Goal: Information Seeking & Learning: Learn about a topic

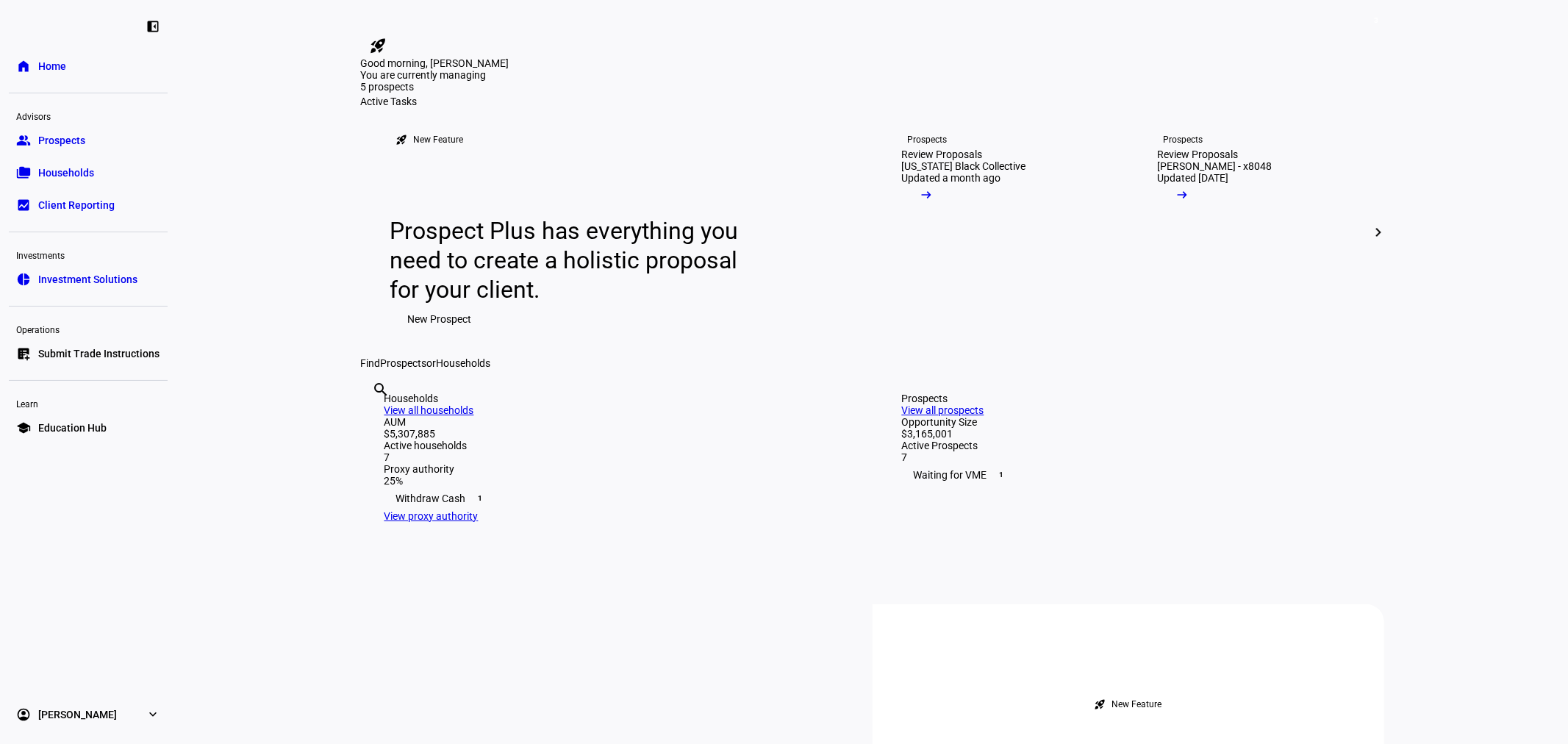
click at [61, 174] on span "Households" at bounding box center [67, 172] width 56 height 14
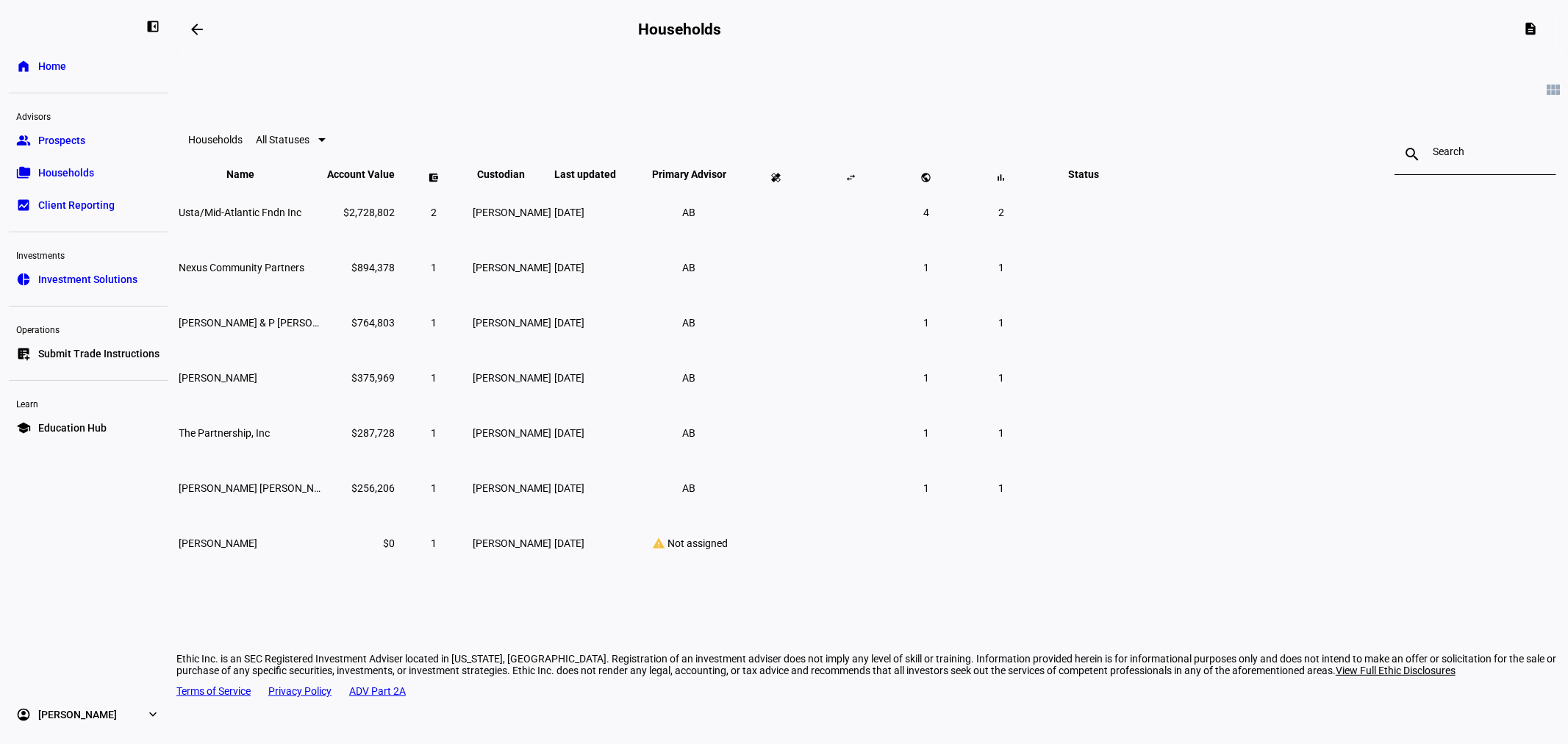
click at [67, 136] on span "Prospects" at bounding box center [62, 140] width 47 height 14
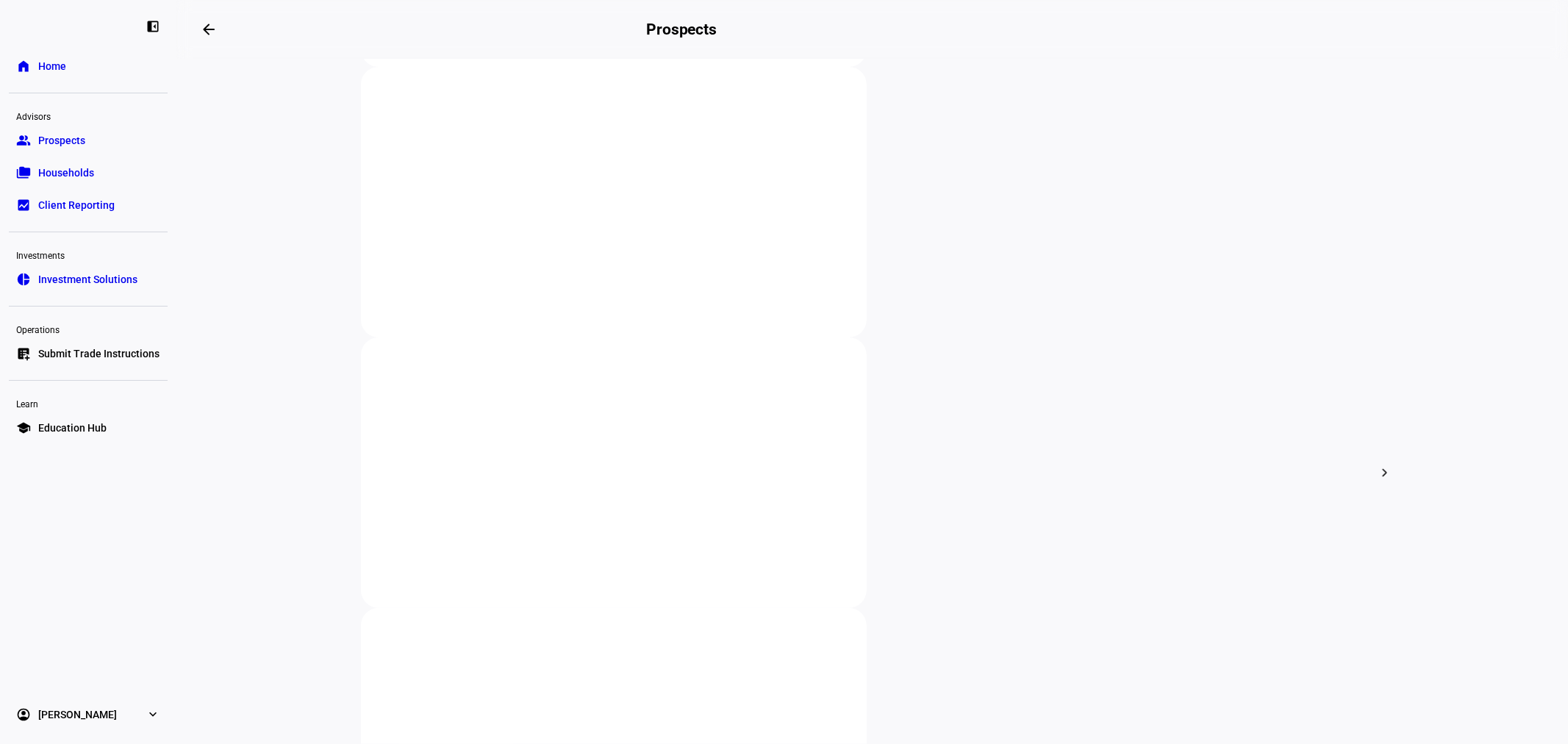
scroll to position [326, 0]
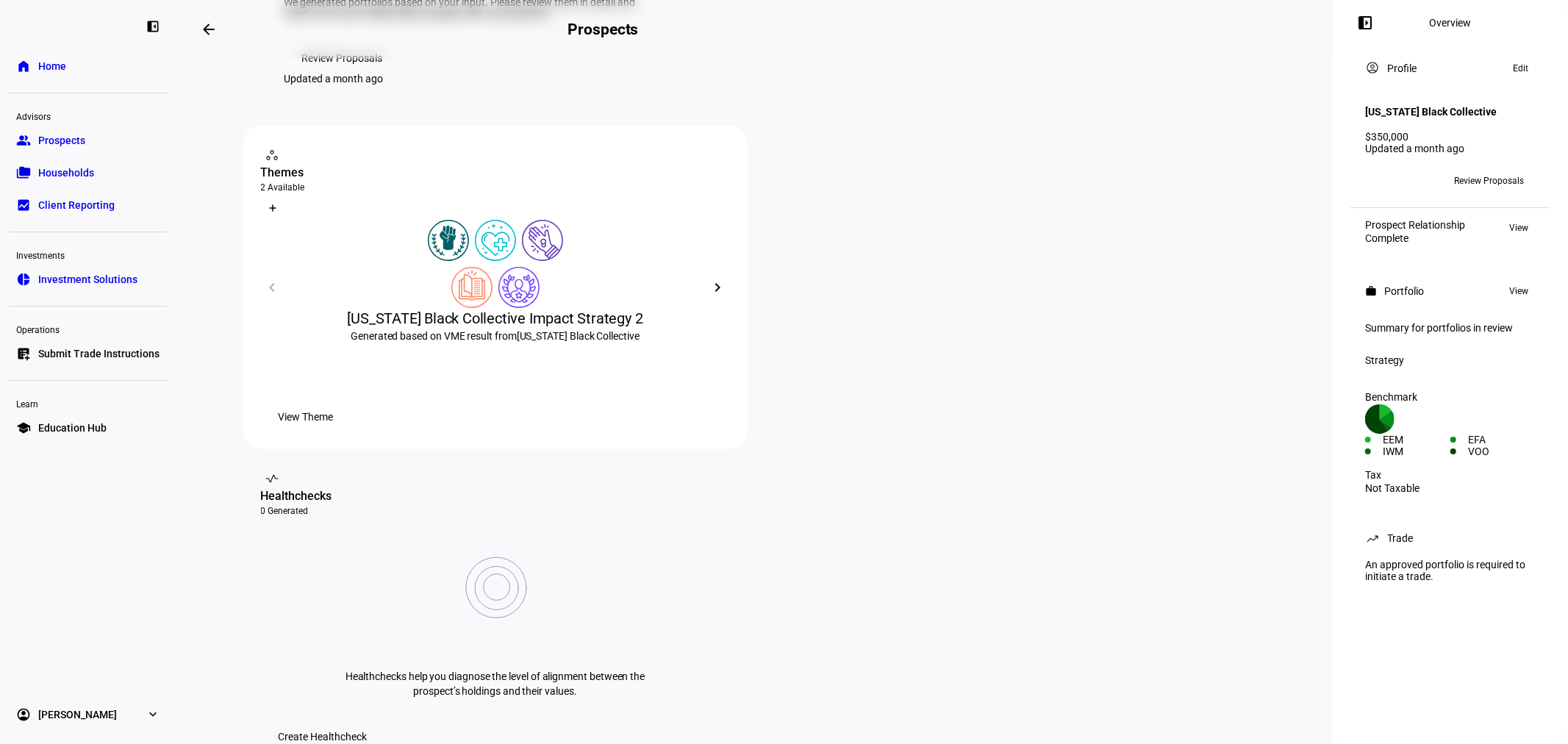
scroll to position [164, 0]
click at [334, 428] on span "View Theme" at bounding box center [306, 413] width 55 height 30
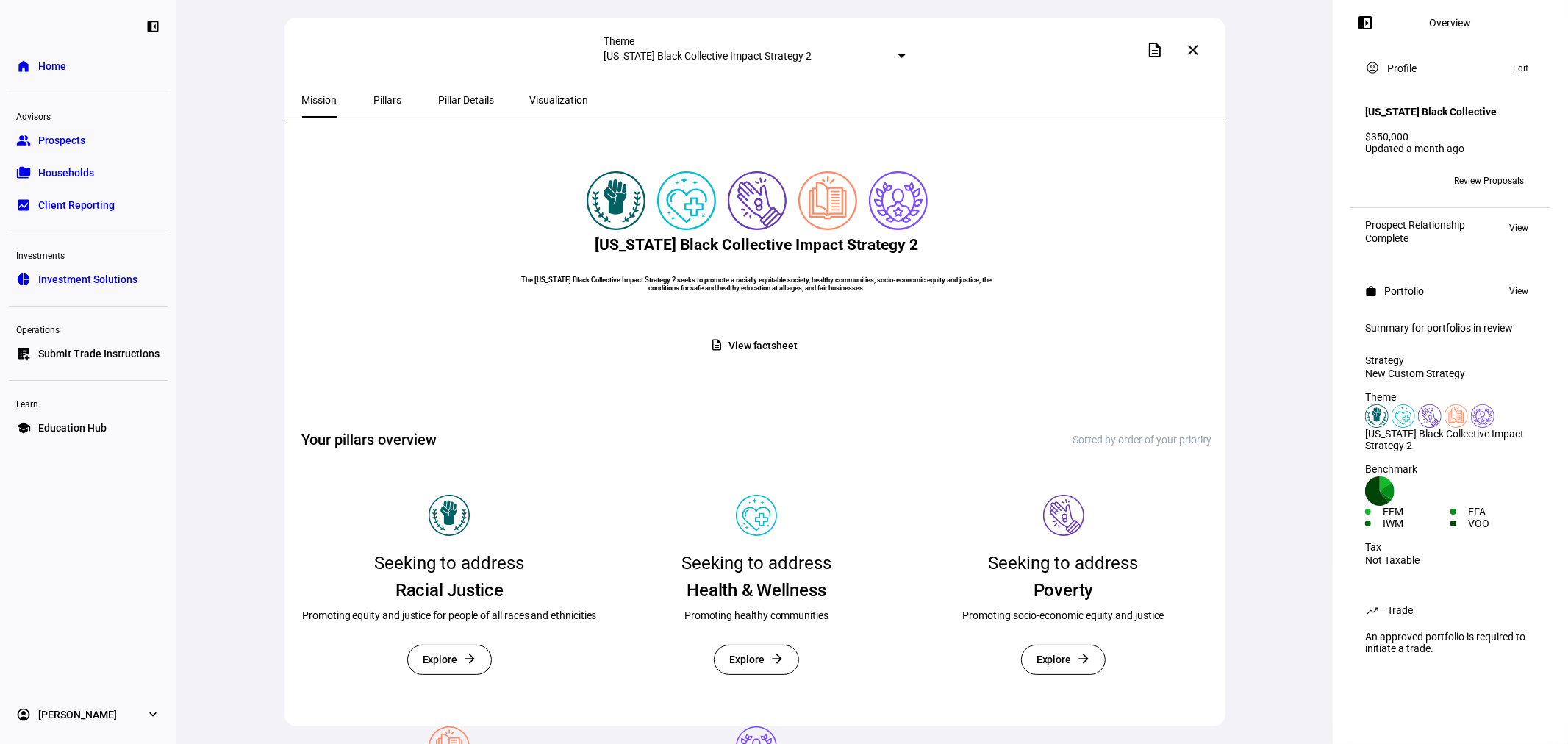
click at [530, 98] on span "Visualization" at bounding box center [558, 99] width 58 height 10
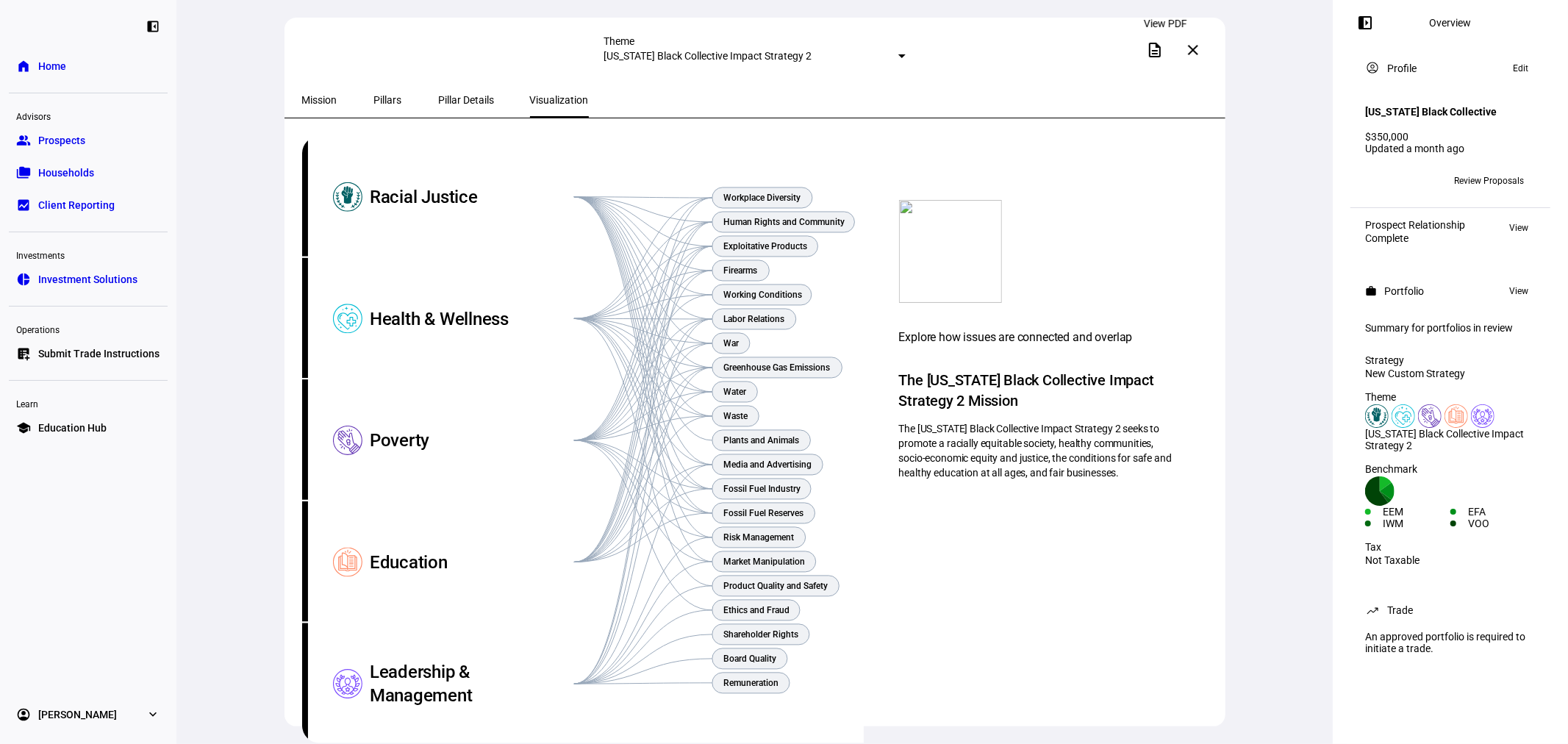
click at [1157, 53] on mat-icon "description" at bounding box center [1155, 50] width 18 height 18
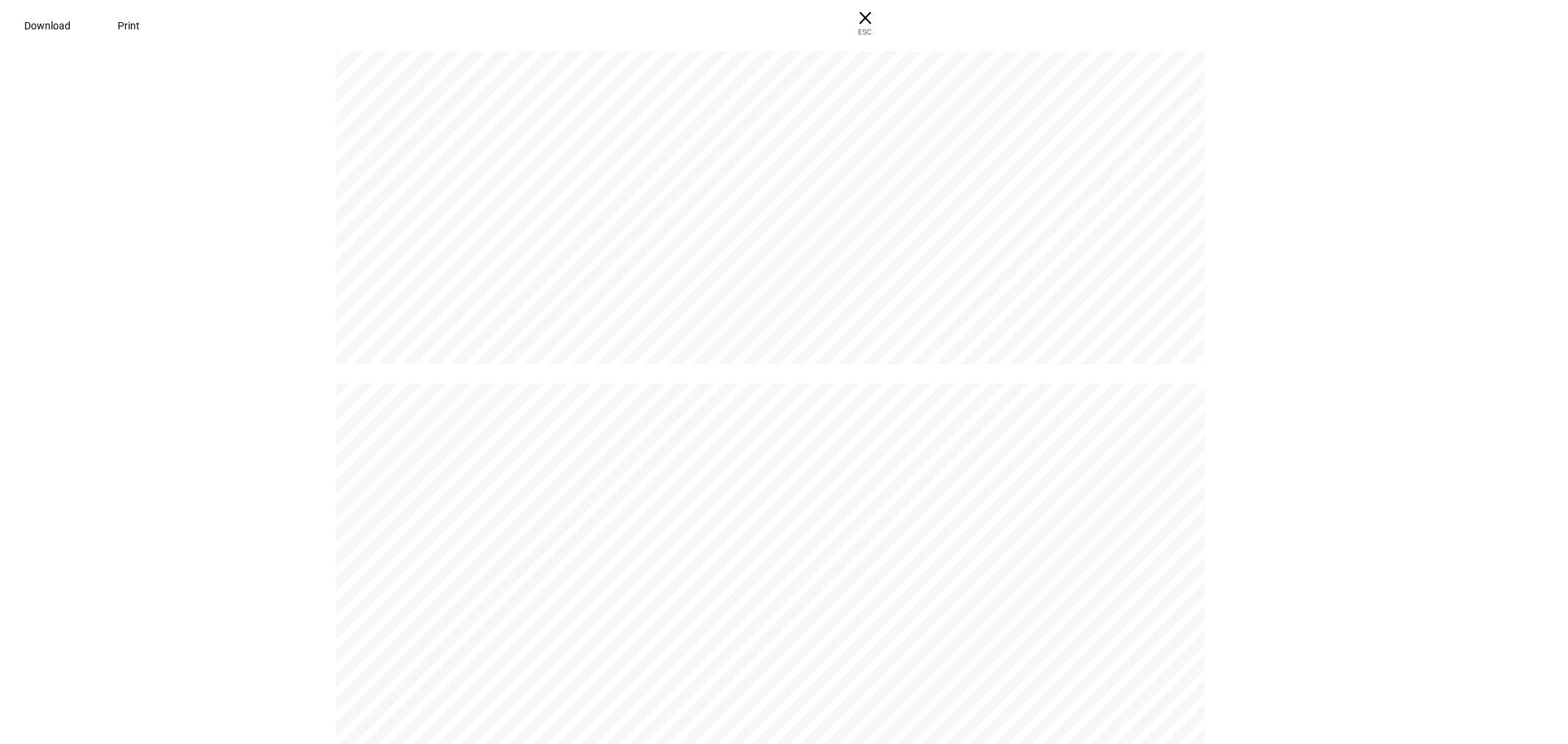
scroll to position [4041, 0]
click at [882, 28] on span "ESC" at bounding box center [858, 26] width 47 height 22
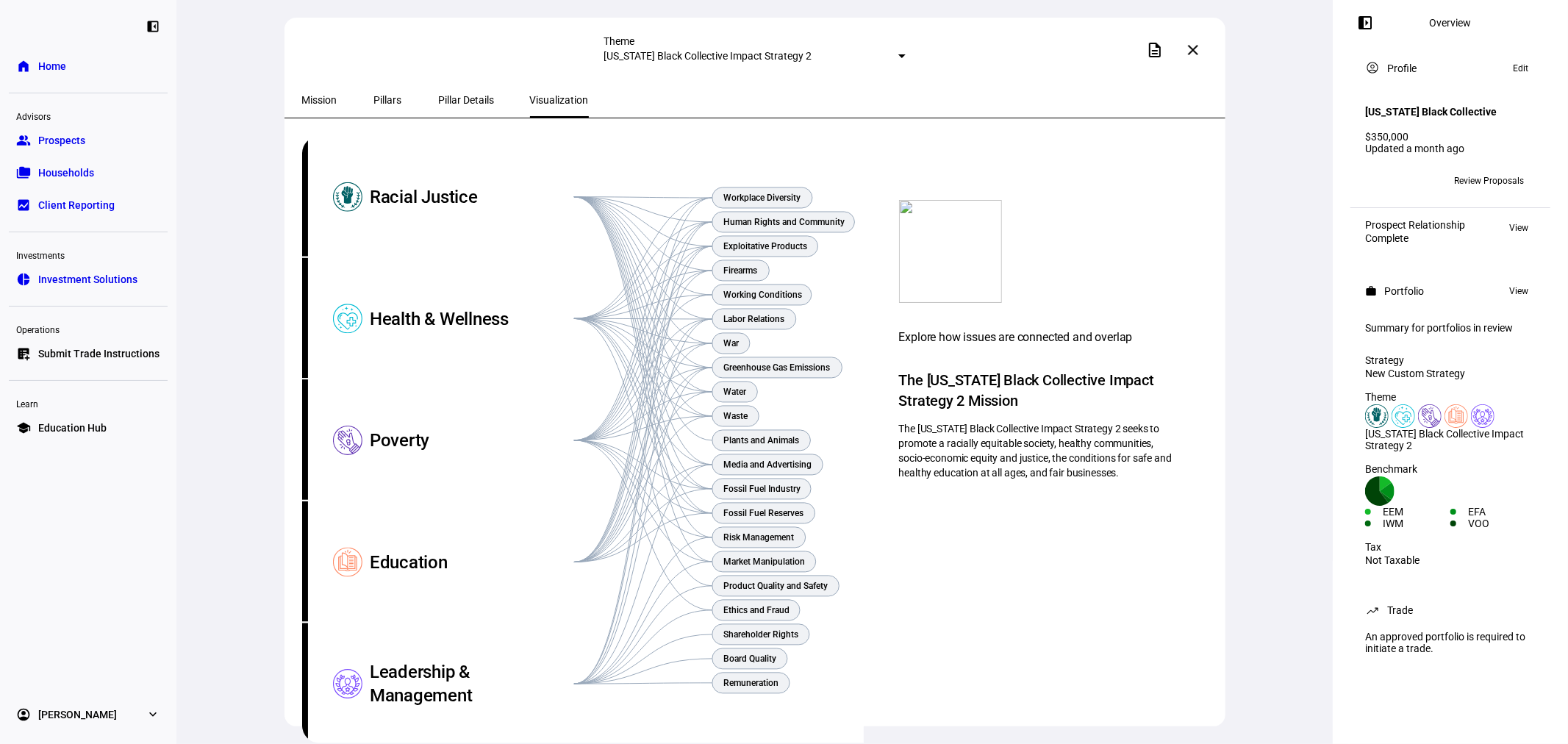
click at [456, 100] on span "Pillar Details" at bounding box center [467, 99] width 56 height 10
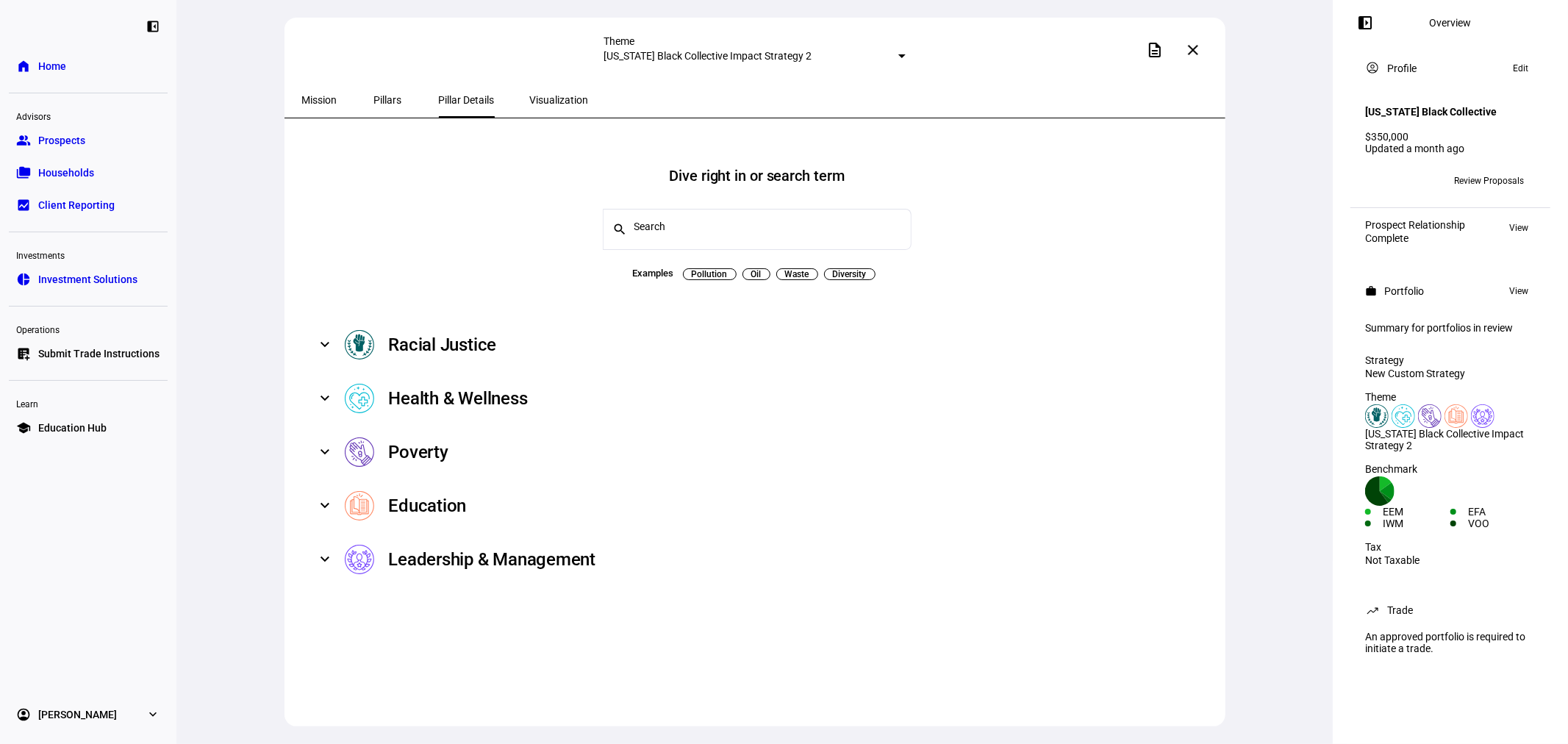
click at [325, 341] on span at bounding box center [324, 345] width 6 height 18
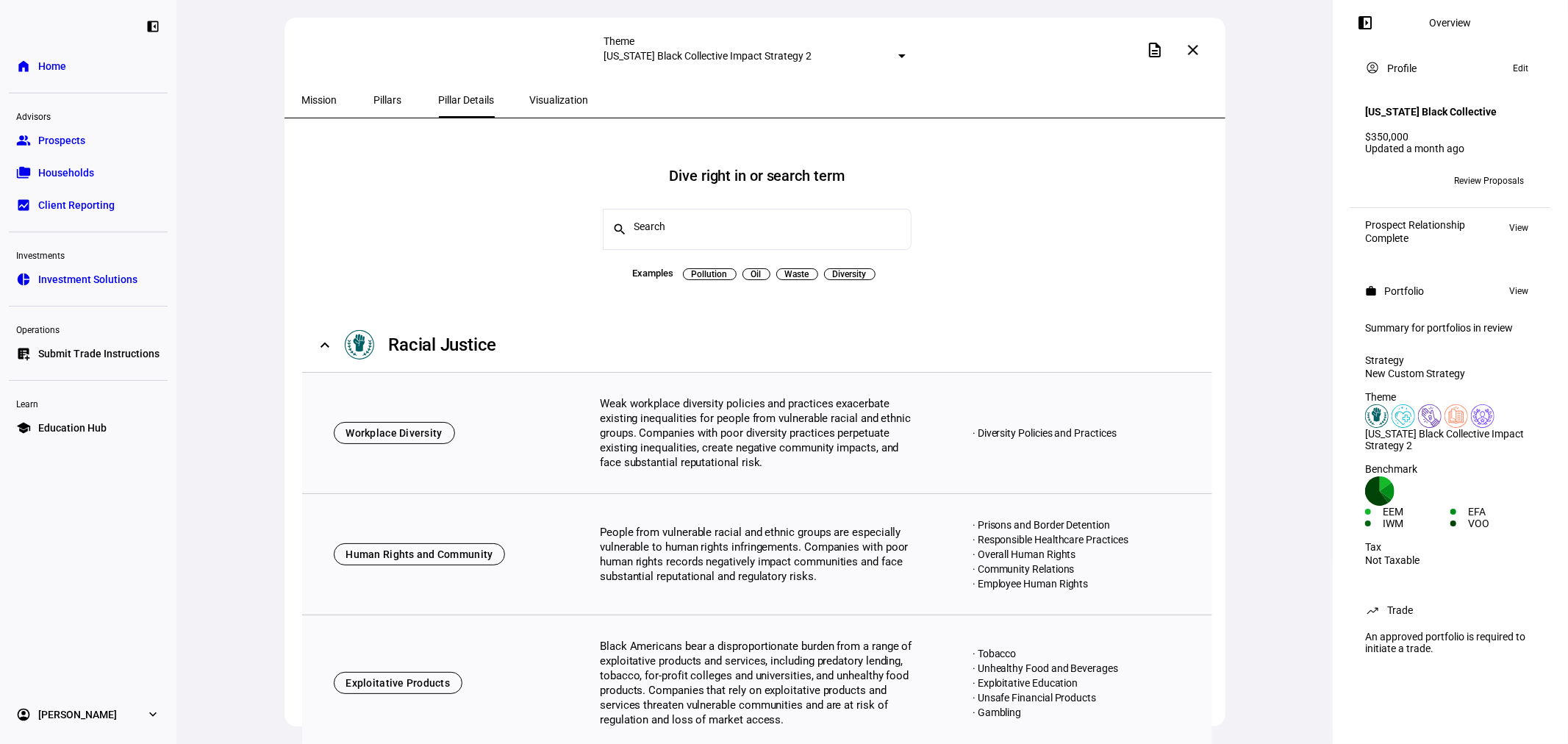
click at [325, 341] on span at bounding box center [324, 345] width 6 height 18
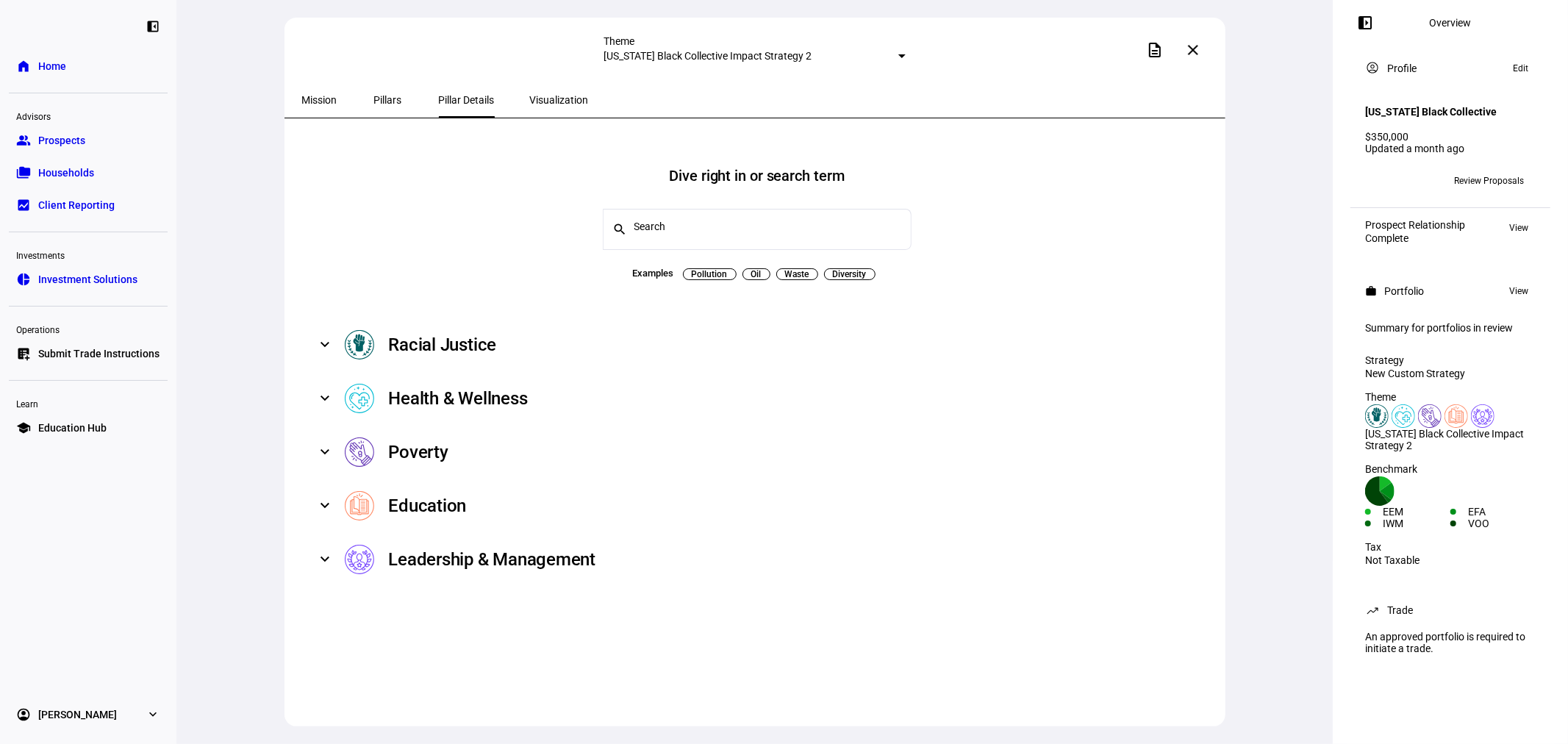
click at [378, 103] on span "Pillars" at bounding box center [388, 99] width 28 height 10
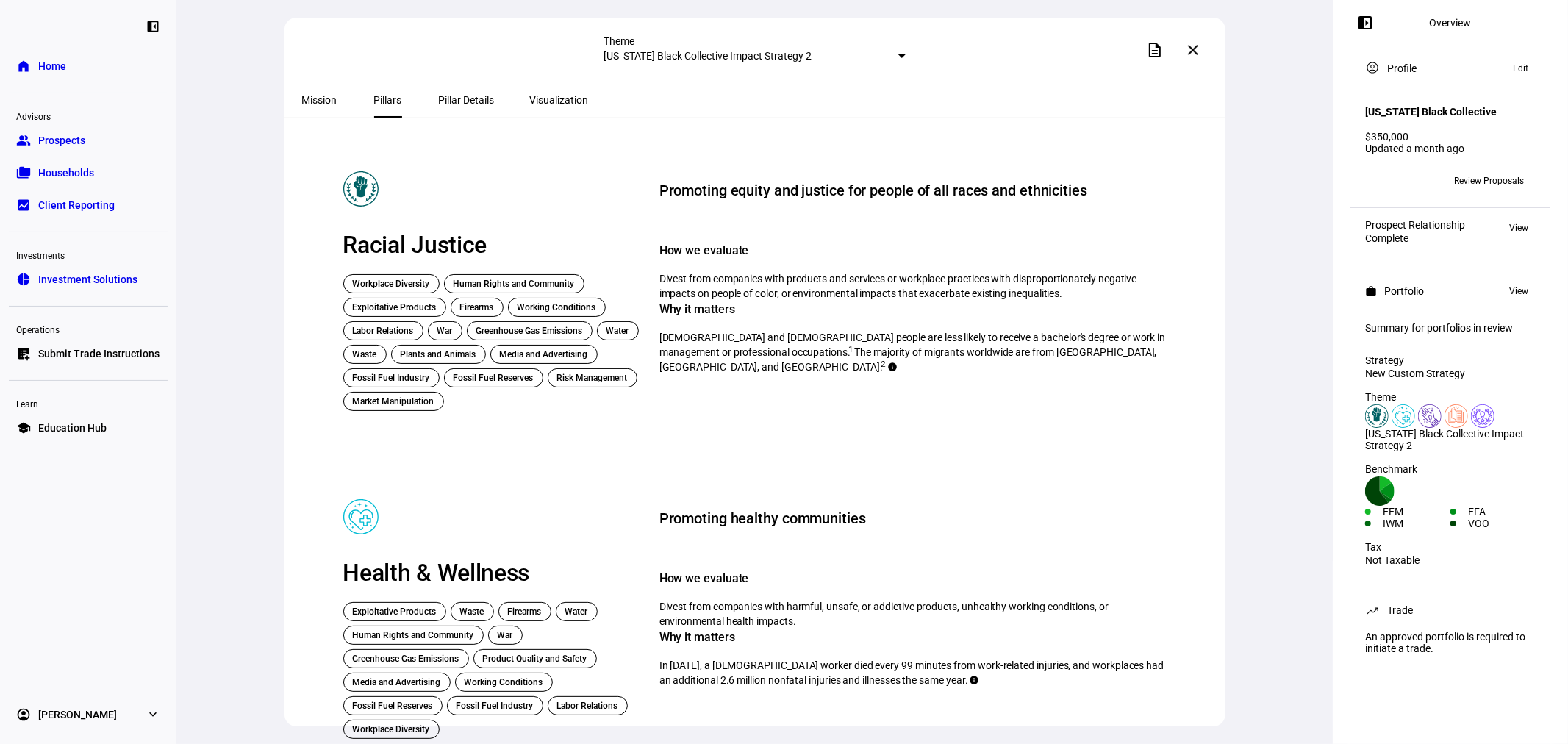
click at [328, 95] on span "Mission" at bounding box center [320, 99] width 35 height 10
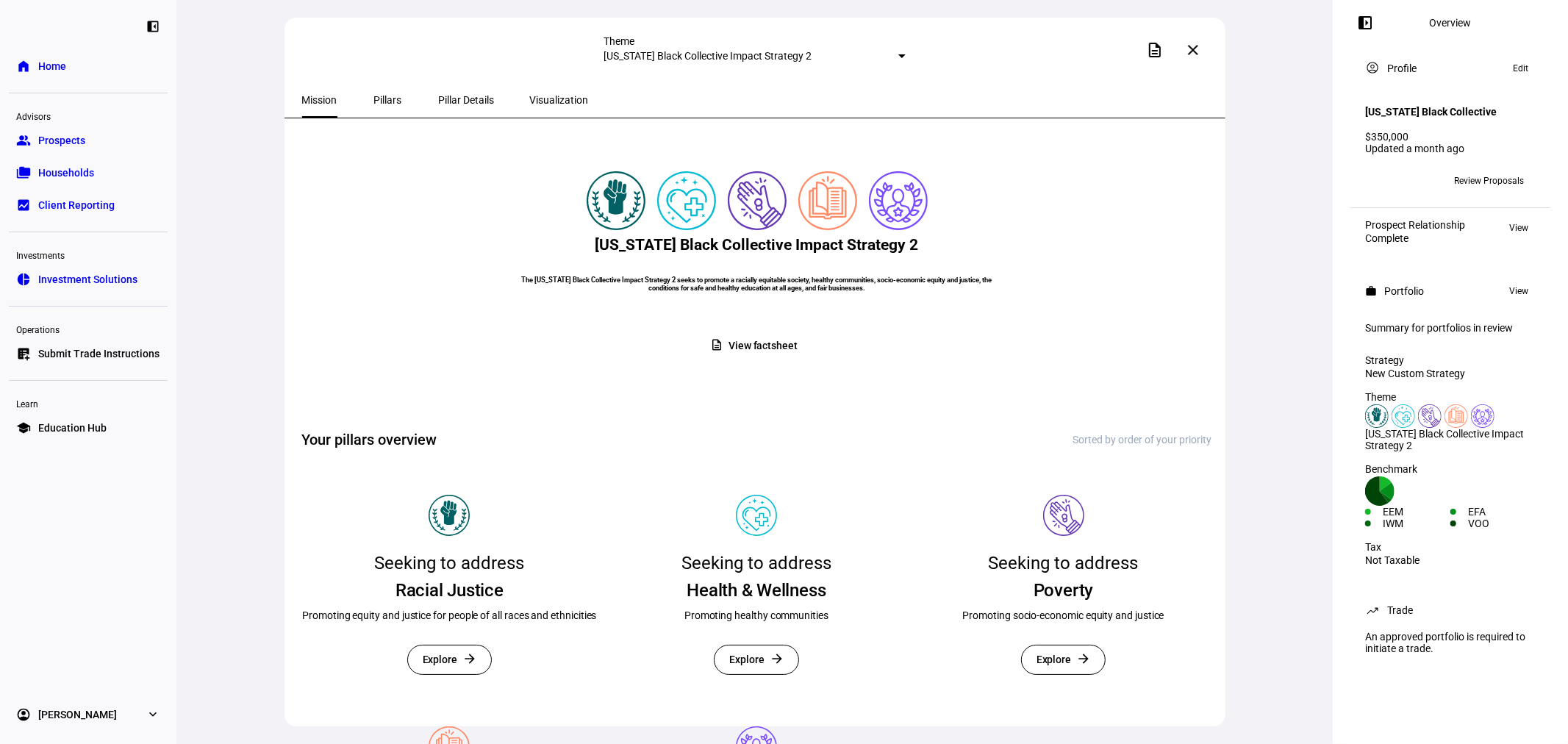
click at [761, 361] on span "View factsheet" at bounding box center [763, 346] width 69 height 29
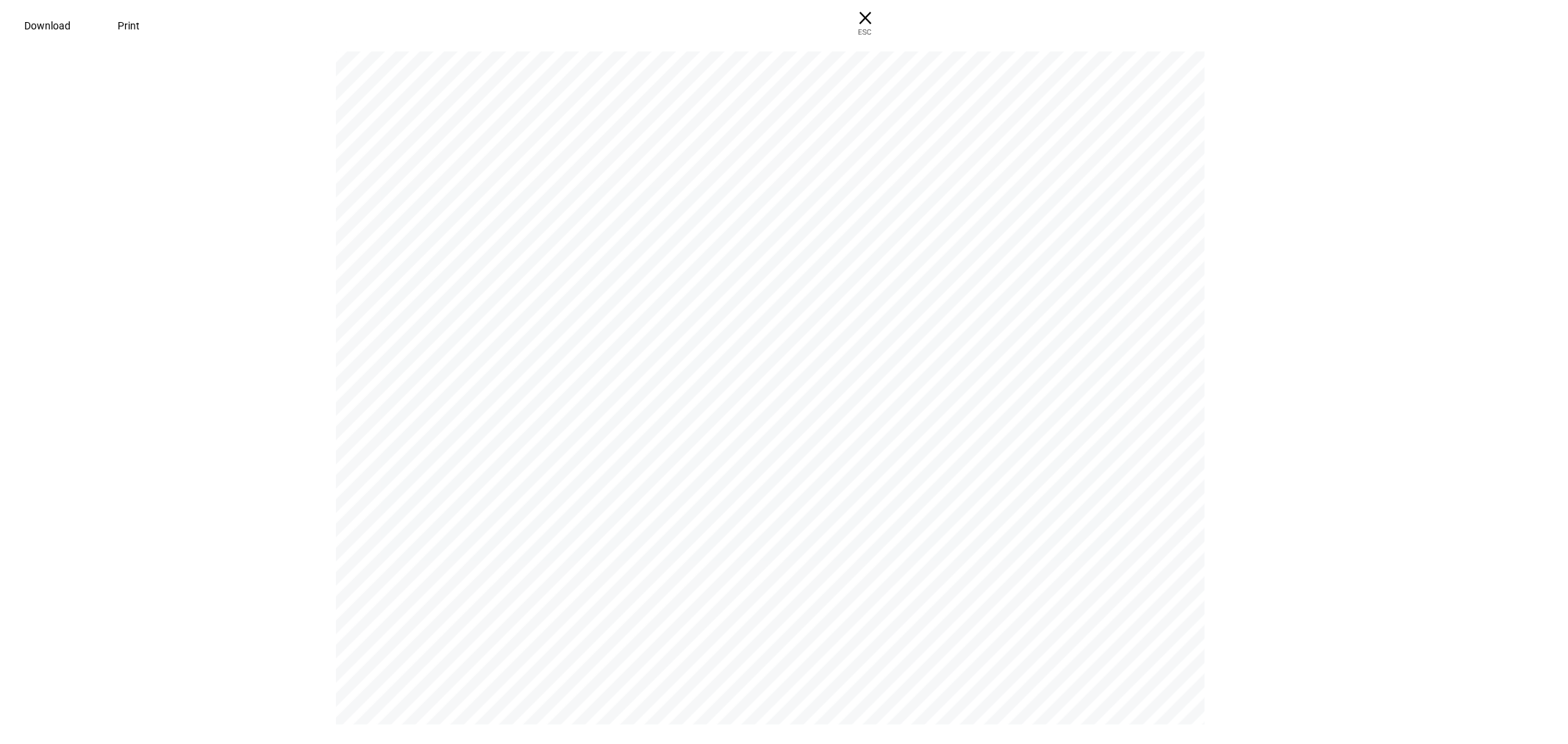
scroll to position [15074, 0]
click at [882, 18] on span "× ESC" at bounding box center [858, 23] width 47 height 47
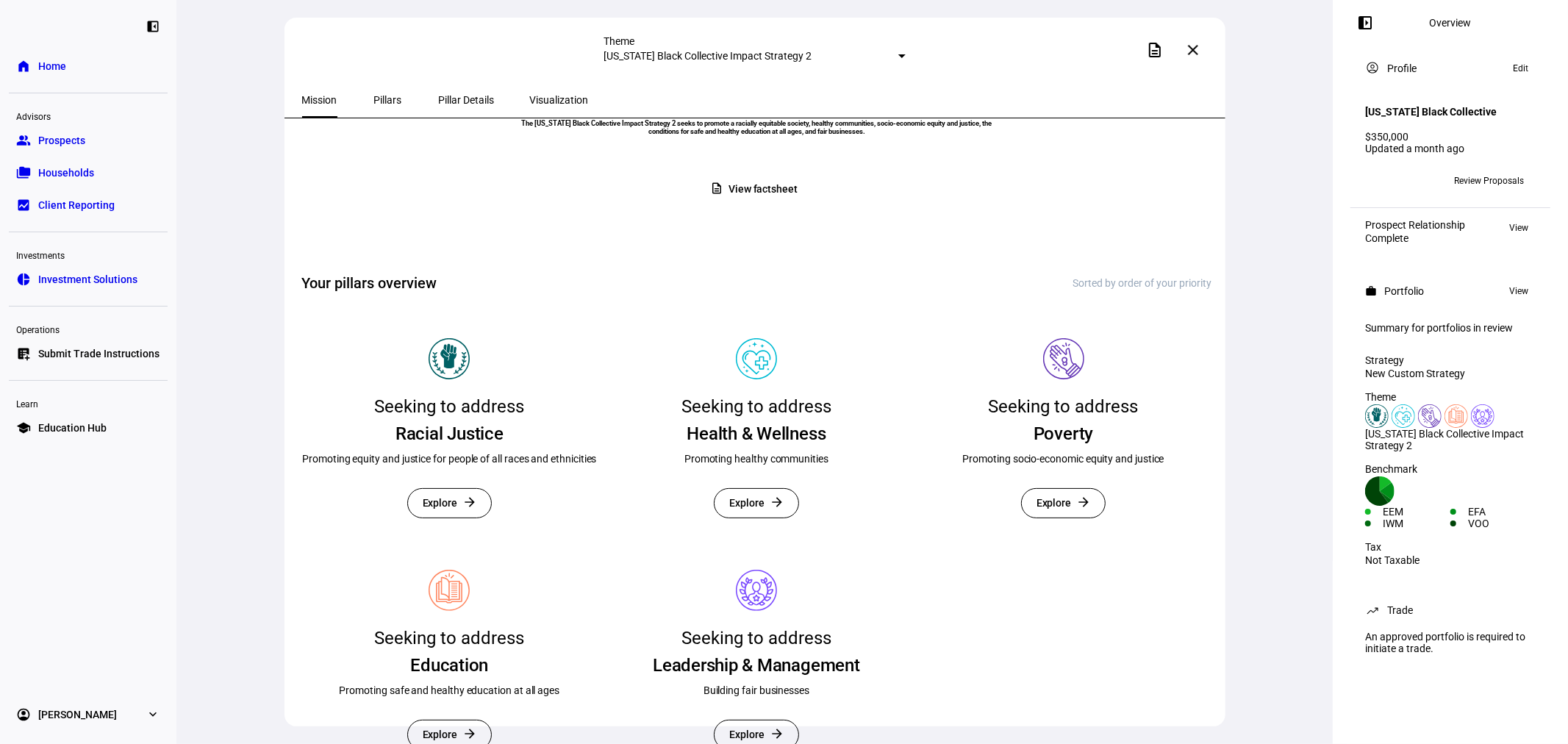
scroll to position [0, 0]
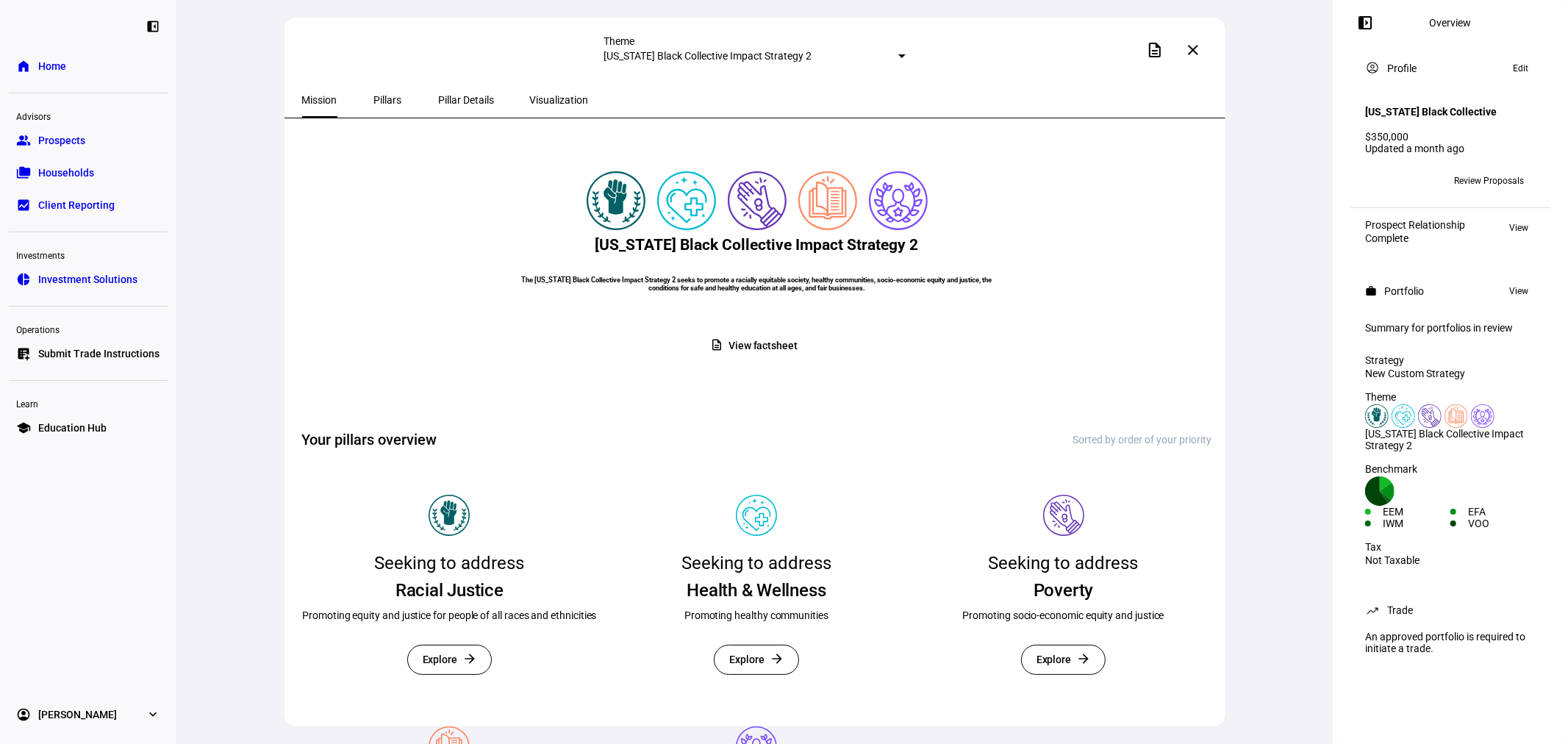
click at [377, 105] on span "Pillars" at bounding box center [388, 100] width 28 height 35
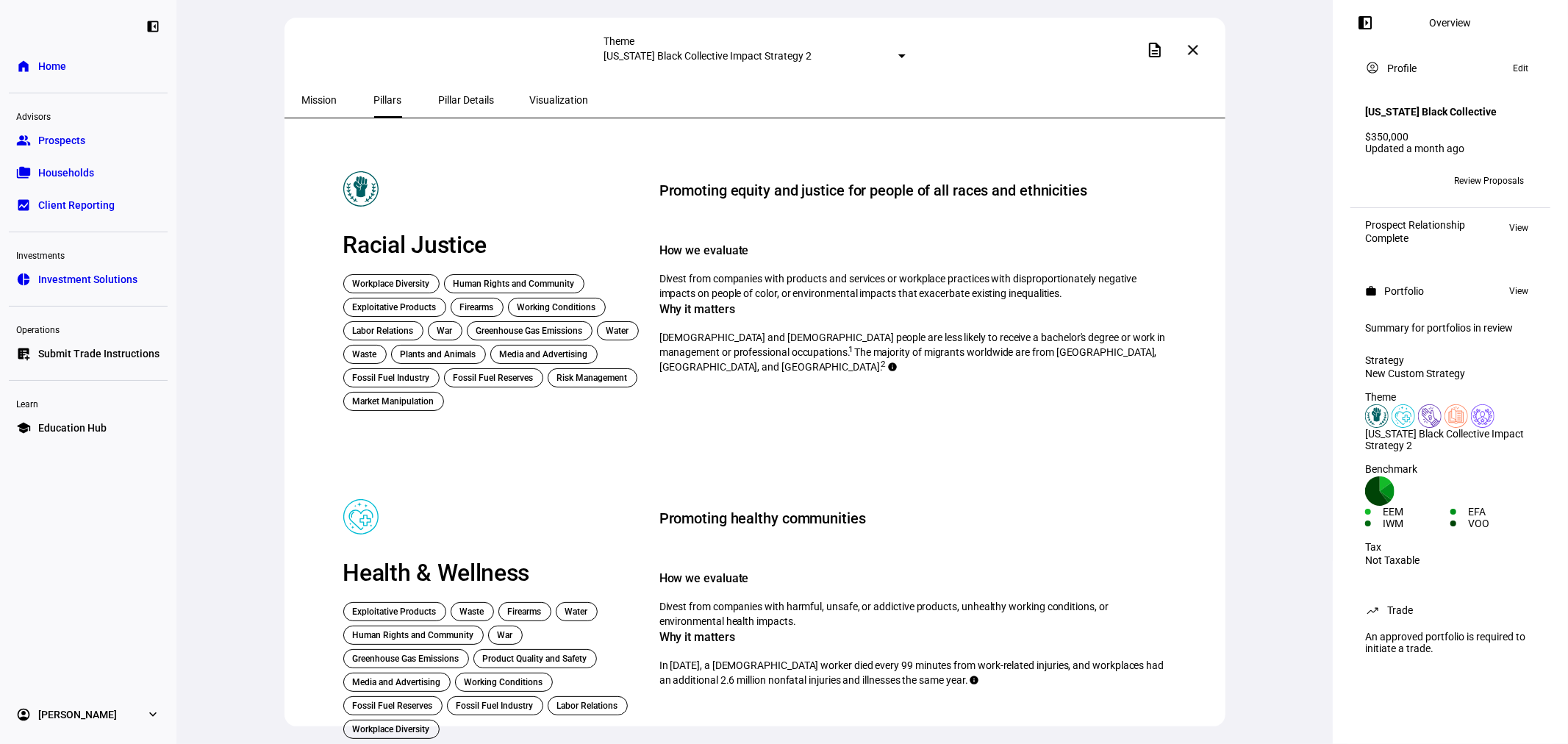
click at [443, 100] on span "Pillar Details" at bounding box center [467, 99] width 56 height 10
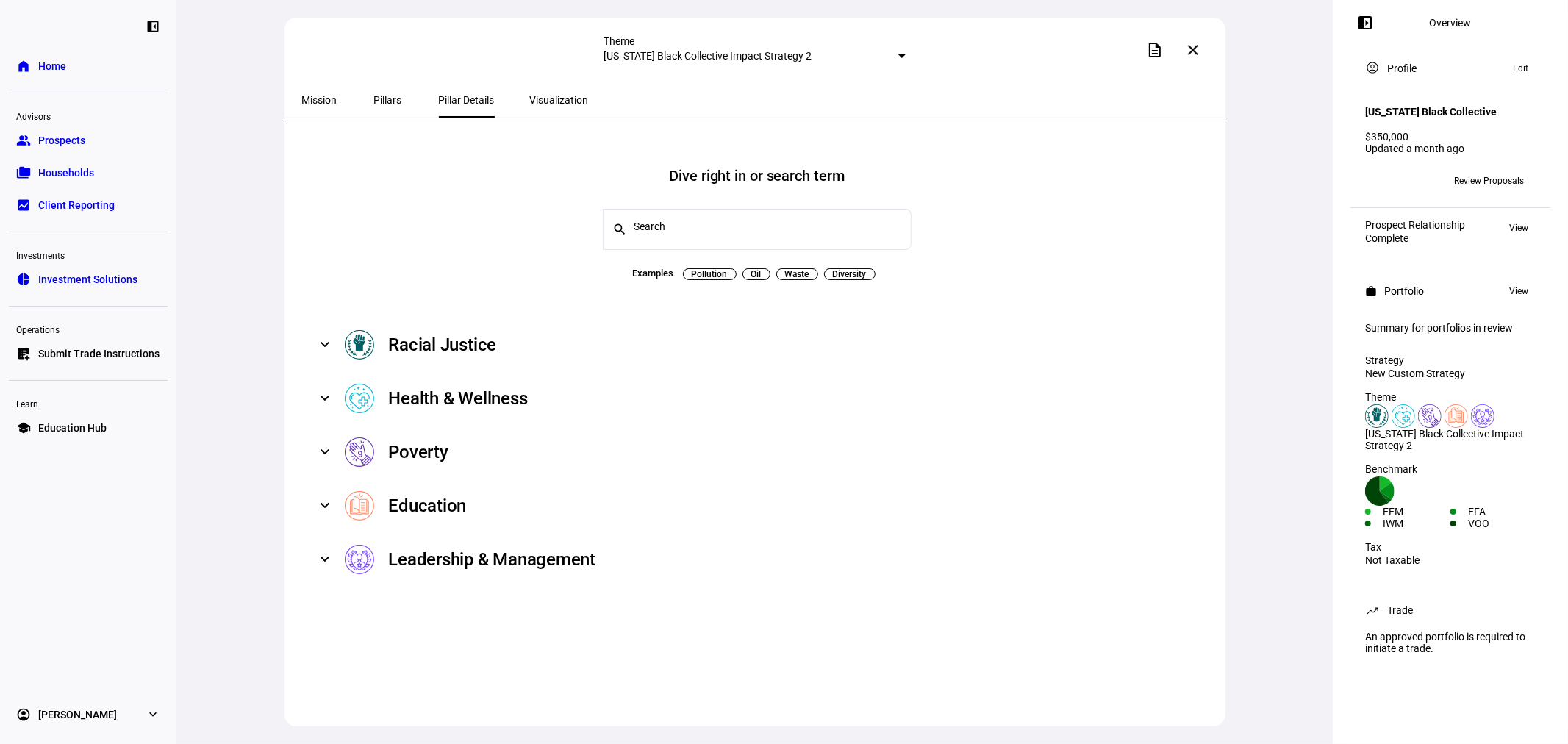
click at [530, 100] on span "Visualization" at bounding box center [558, 99] width 58 height 10
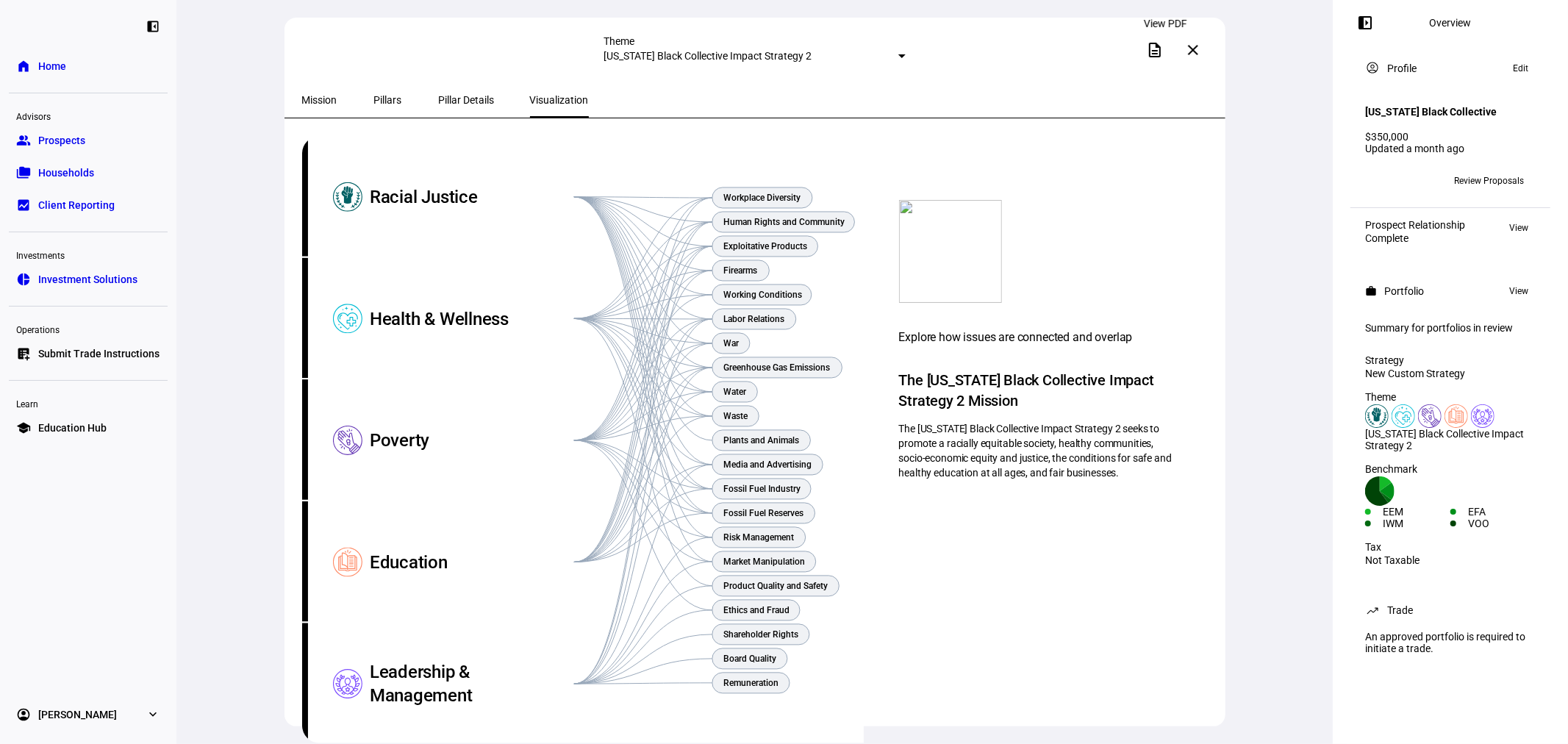
click at [1162, 49] on mat-icon "description" at bounding box center [1155, 50] width 18 height 18
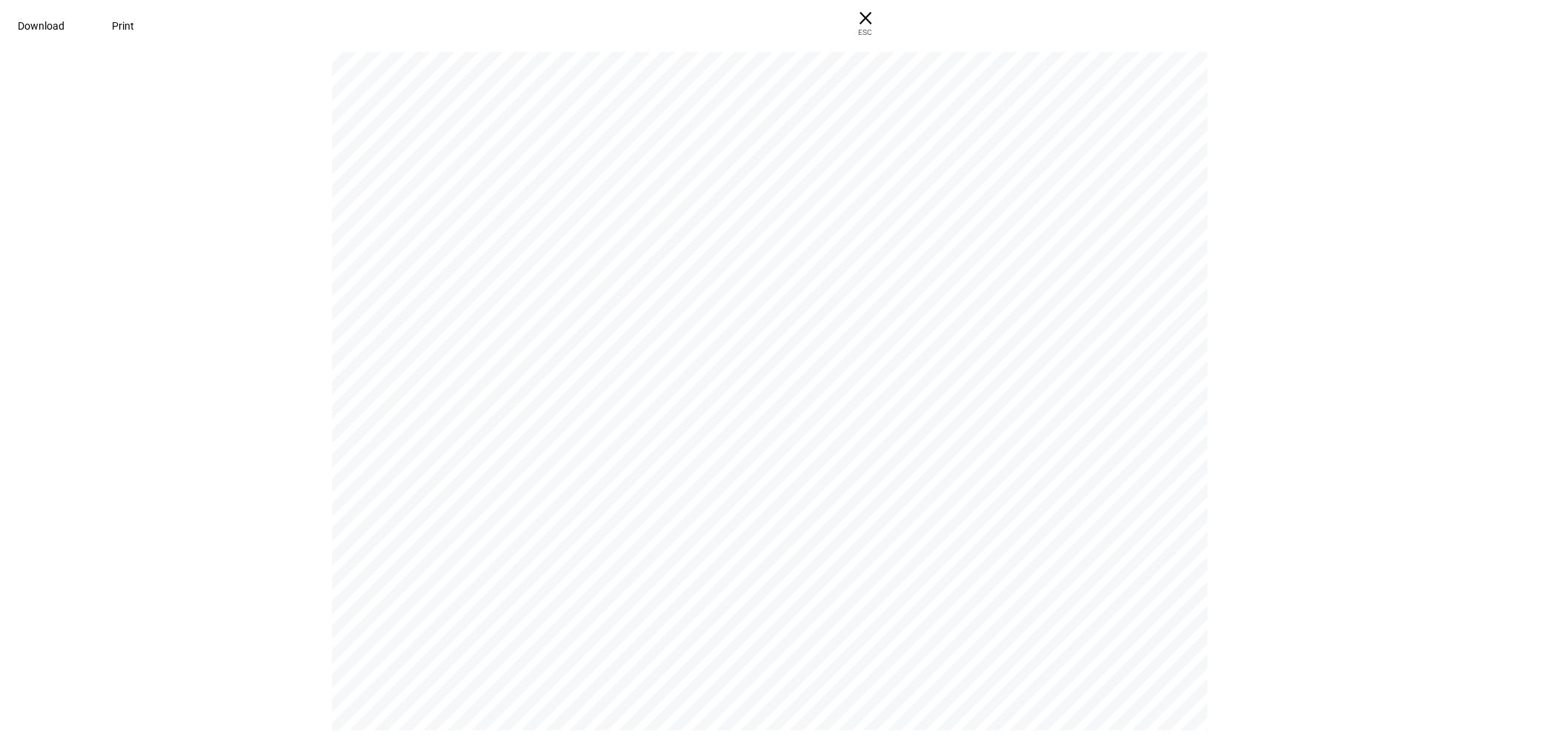
scroll to position [12, 0]
click at [889, 21] on span "× ESC" at bounding box center [865, 23] width 48 height 48
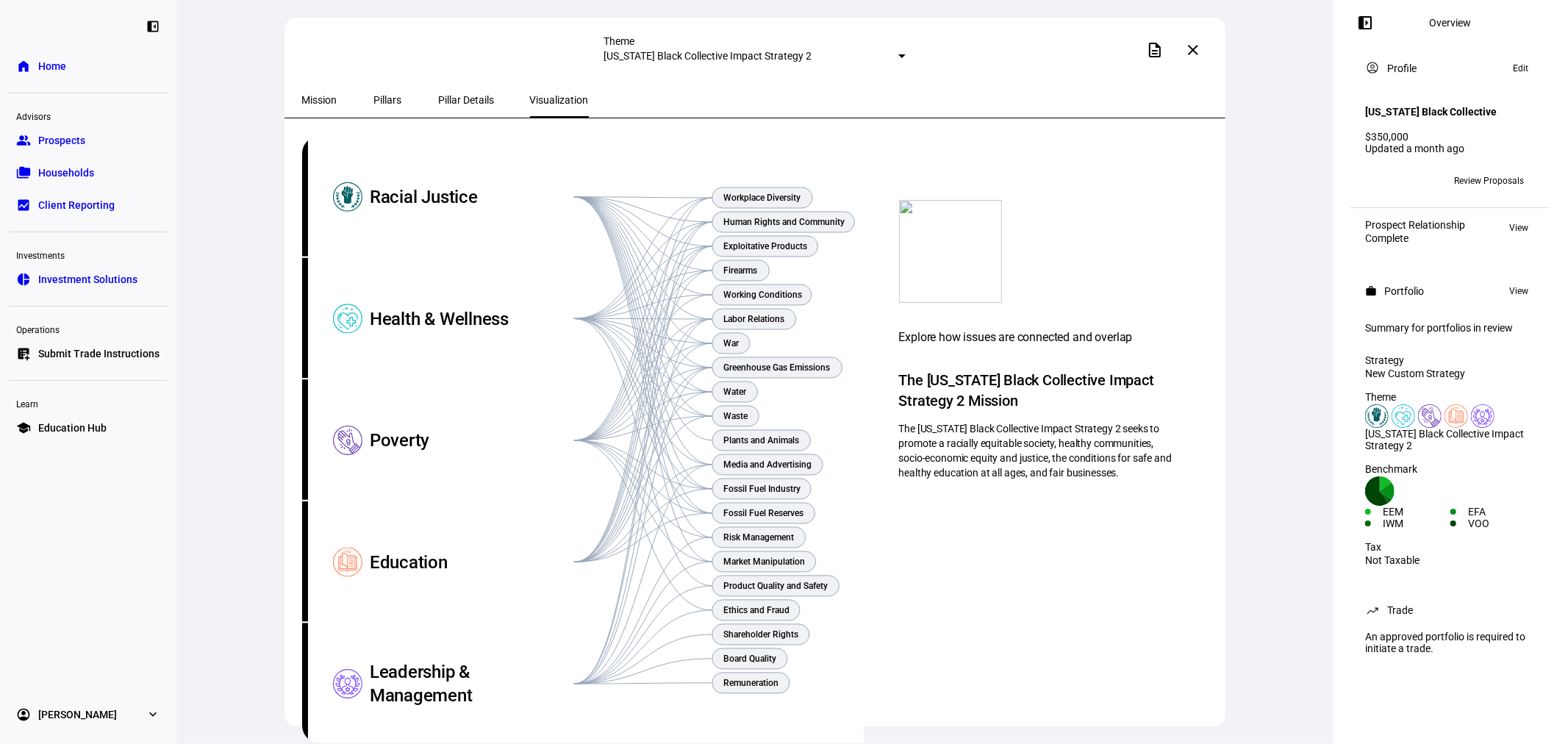
scroll to position [54, 0]
click at [760, 678] on text "Remuneration" at bounding box center [751, 683] width 55 height 10
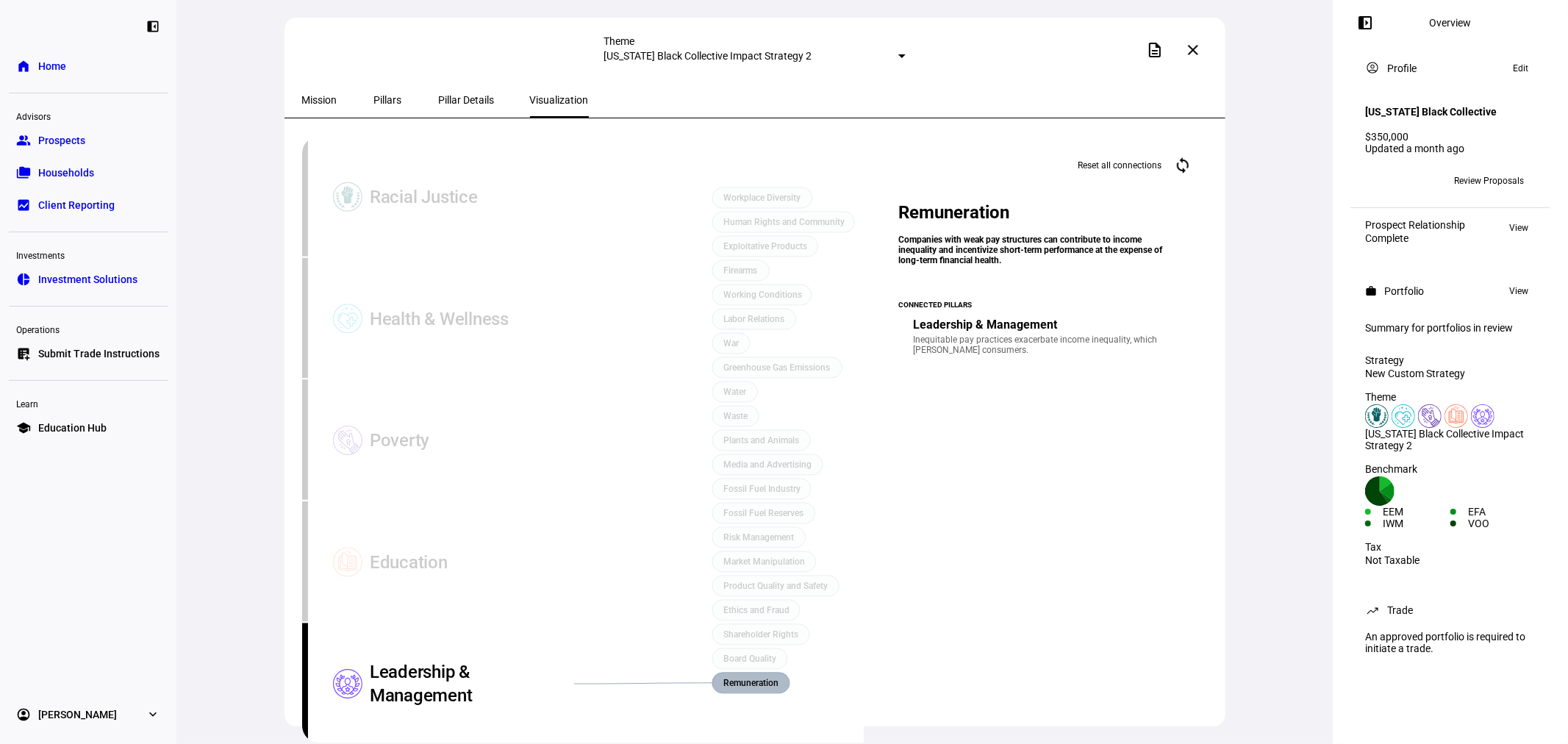
click at [760, 592] on icon "Focus areas Workplace Diversity Human Rights and Community Exploitative Product…" at bounding box center [582, 440] width 562 height 608
click at [790, 619] on icon "Focus areas Workplace Diversity Human Rights and Community Exploitative Product…" at bounding box center [582, 440] width 562 height 608
click at [744, 387] on text "Water" at bounding box center [735, 392] width 23 height 10
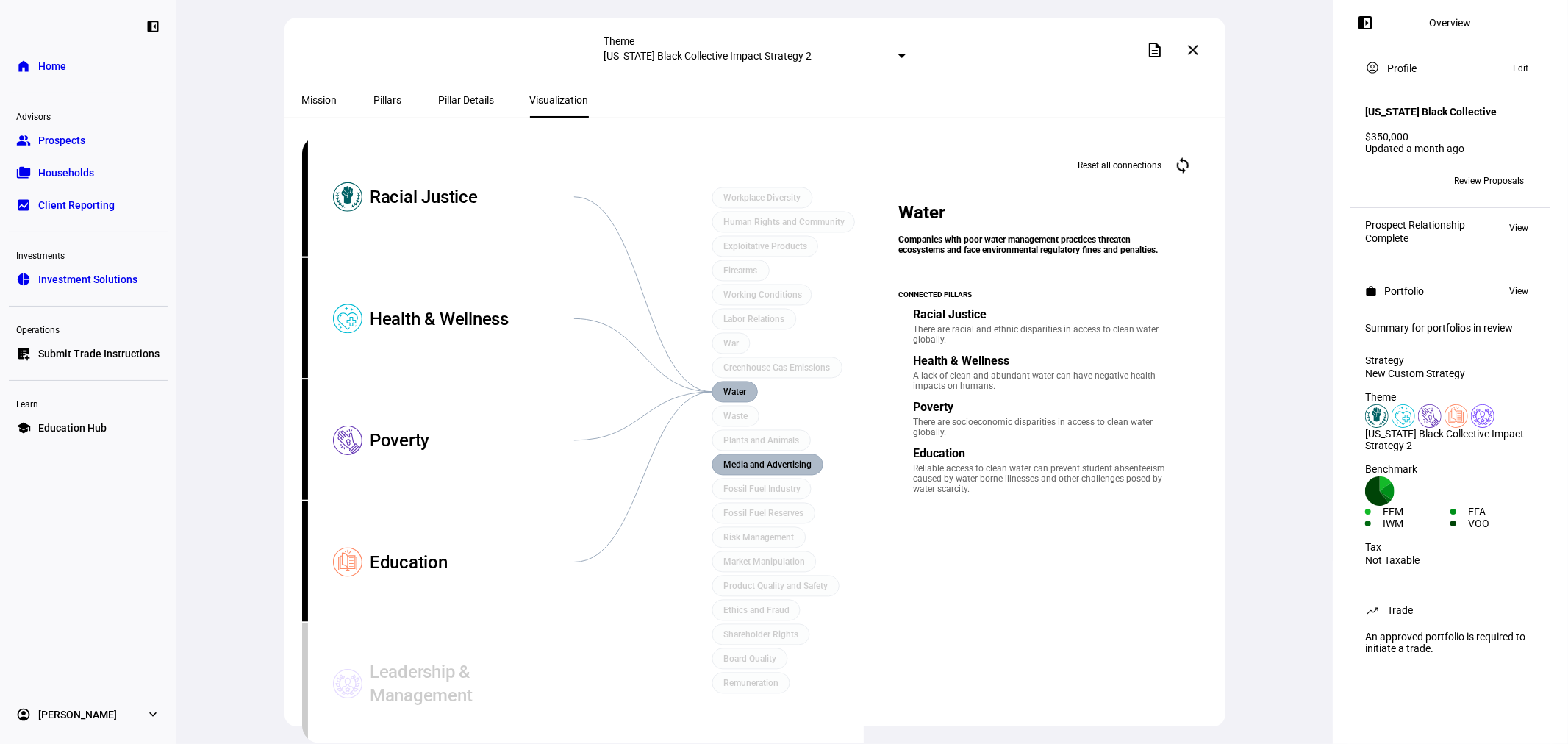
click at [741, 455] on rect at bounding box center [768, 465] width 111 height 21
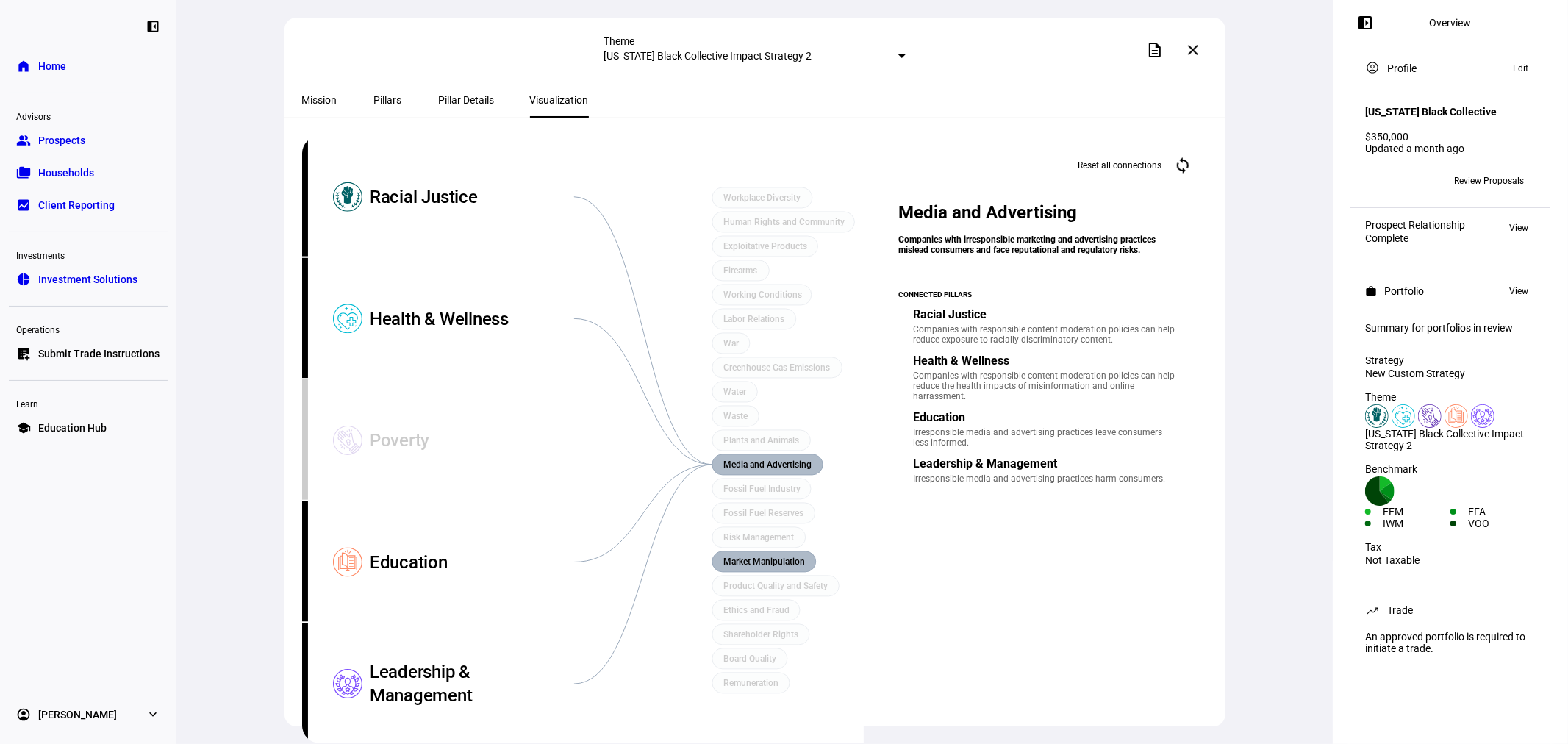
click at [744, 557] on text "Market Manipulation" at bounding box center [764, 562] width 82 height 10
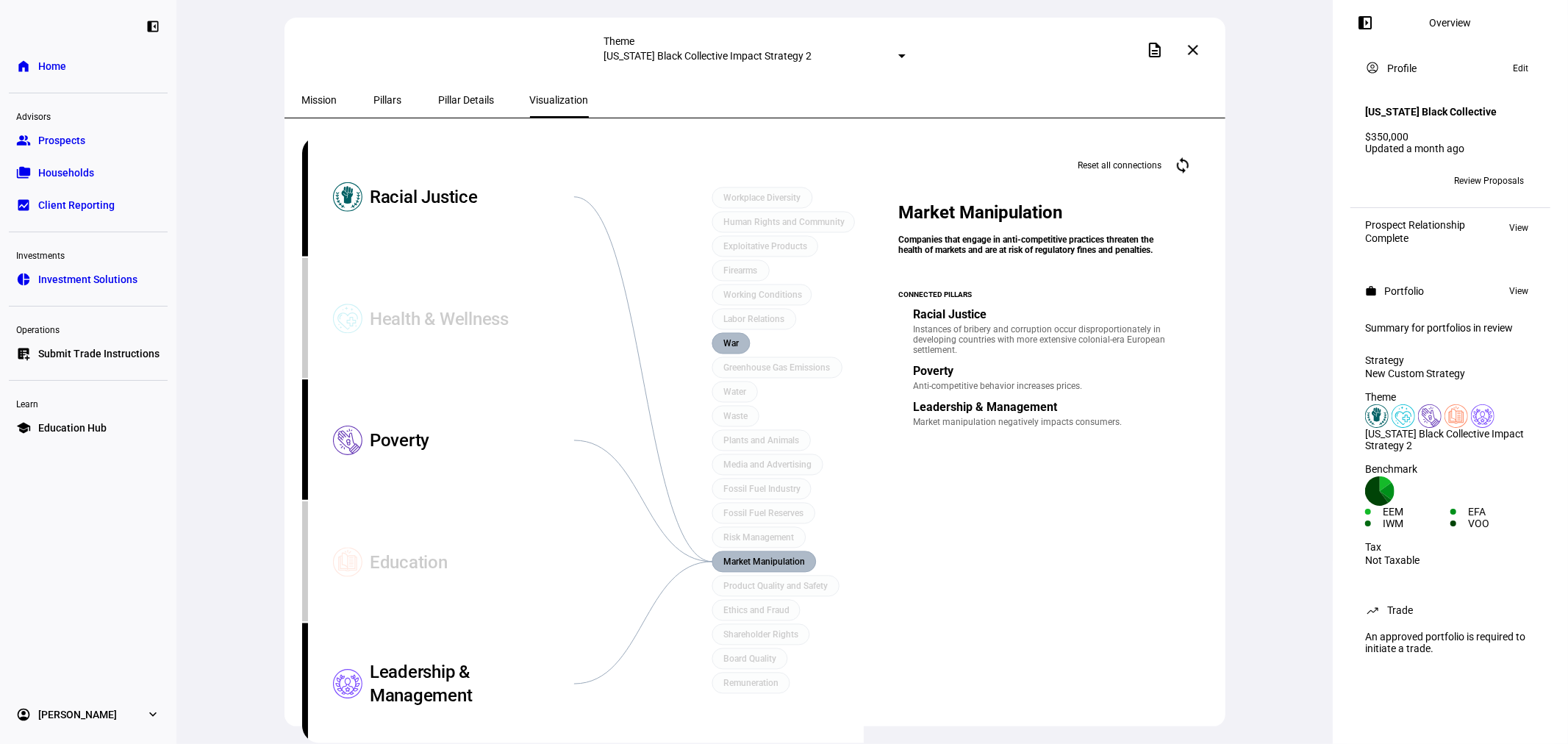
click at [741, 334] on rect at bounding box center [731, 344] width 38 height 21
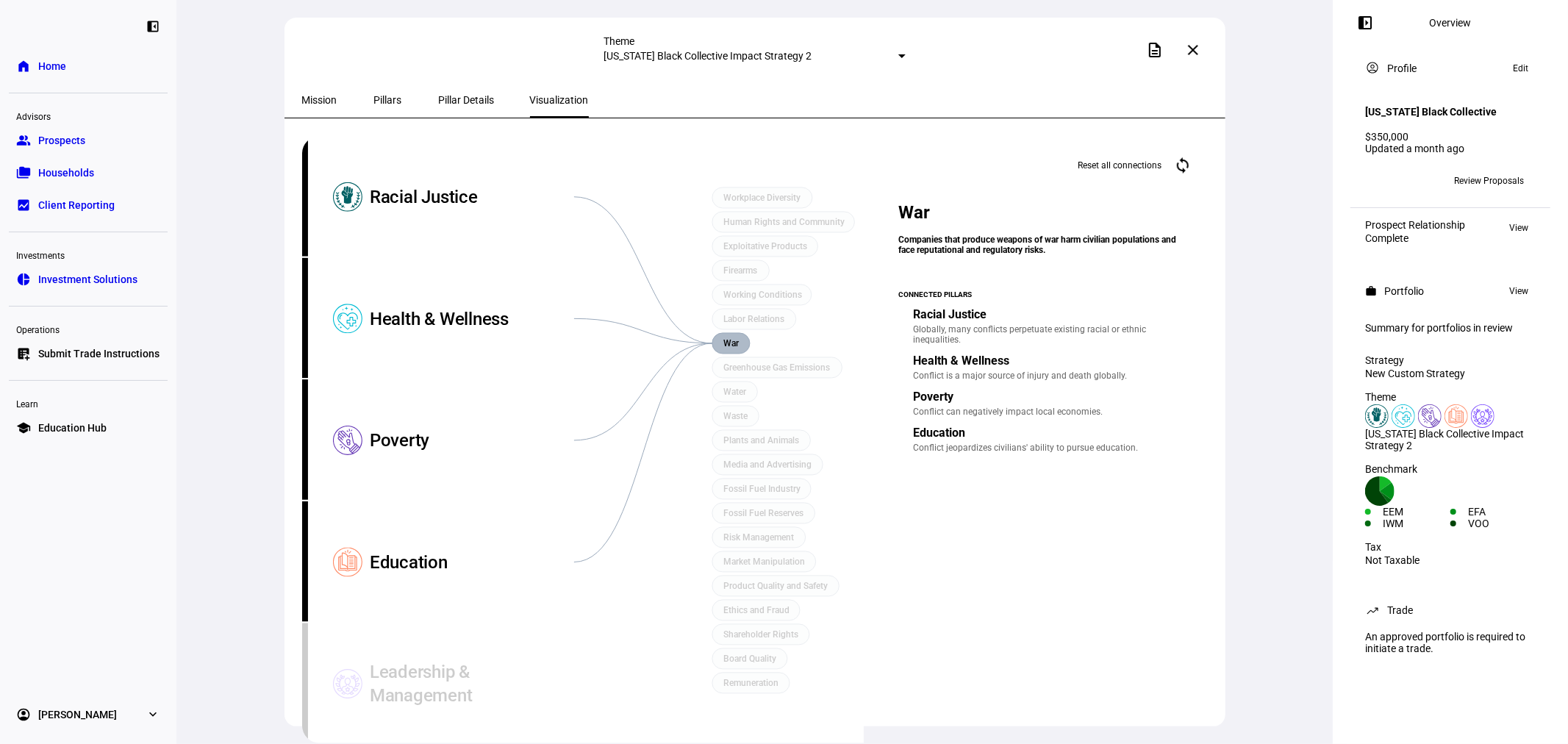
scroll to position [0, 0]
click at [741, 258] on icon "Focus areas Workplace Diversity Human Rights and Community Exploitative Product…" at bounding box center [582, 440] width 562 height 608
click at [741, 278] on rect at bounding box center [741, 271] width 58 height 21
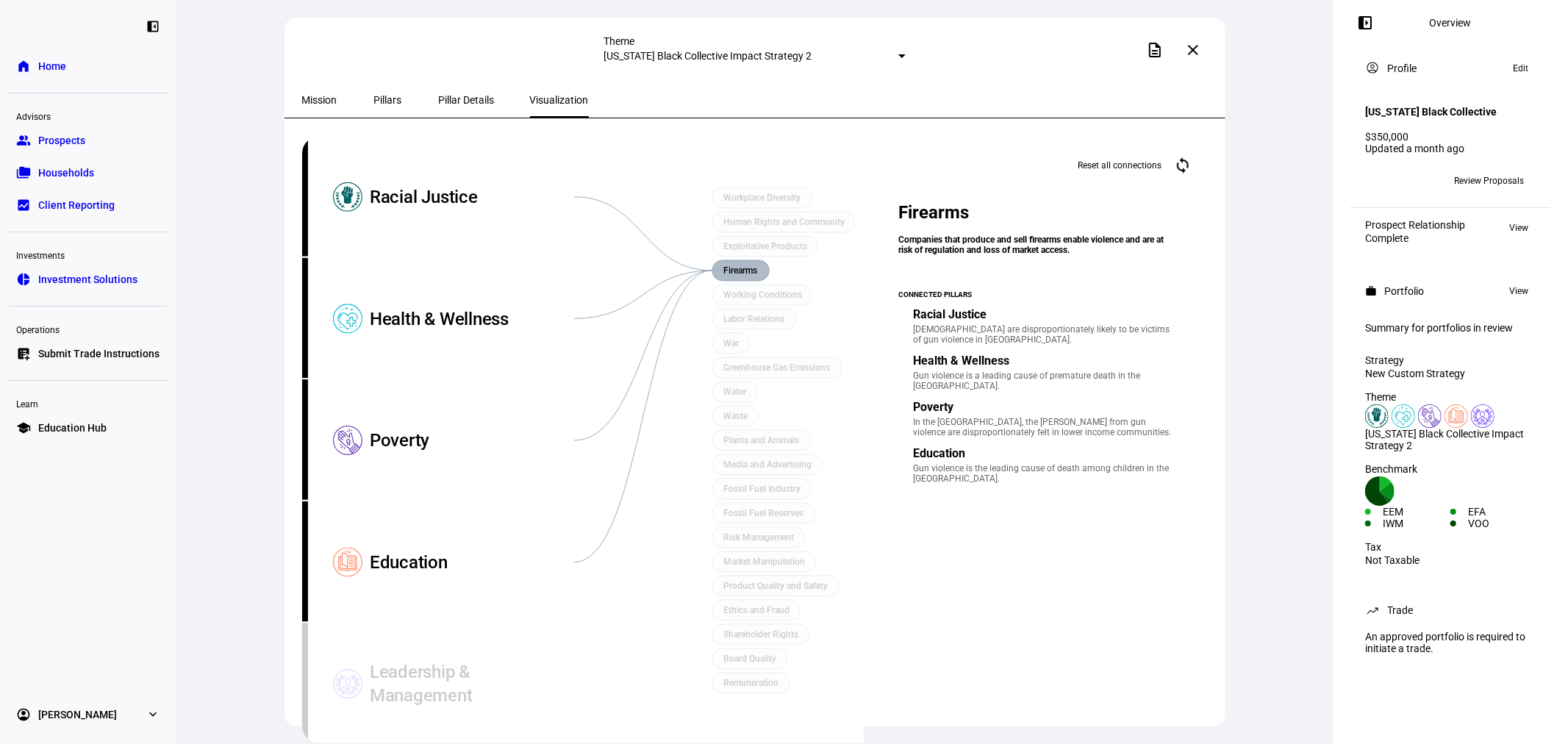
scroll to position [54, 0]
click at [773, 455] on rect at bounding box center [768, 465] width 111 height 21
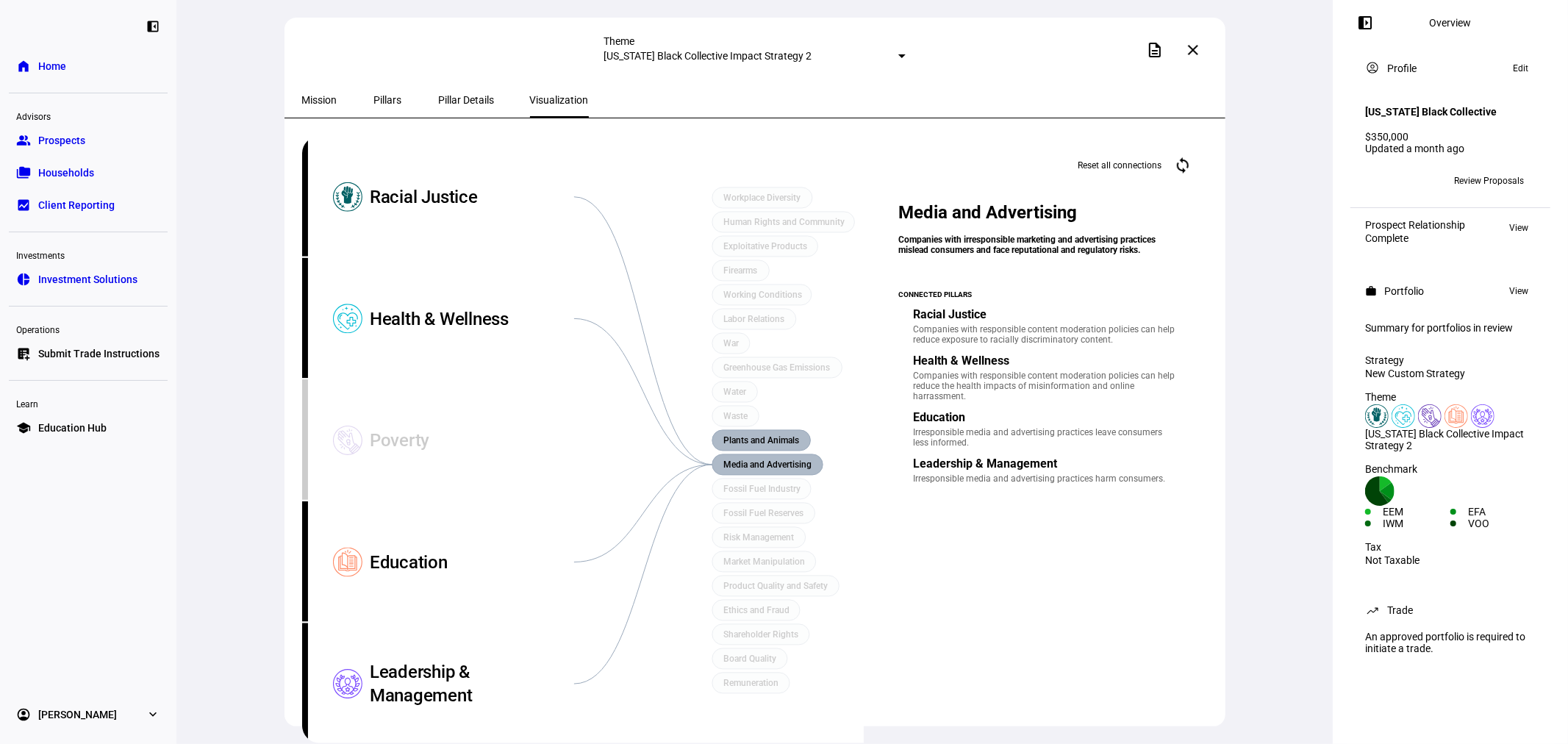
click at [770, 431] on rect at bounding box center [761, 441] width 99 height 21
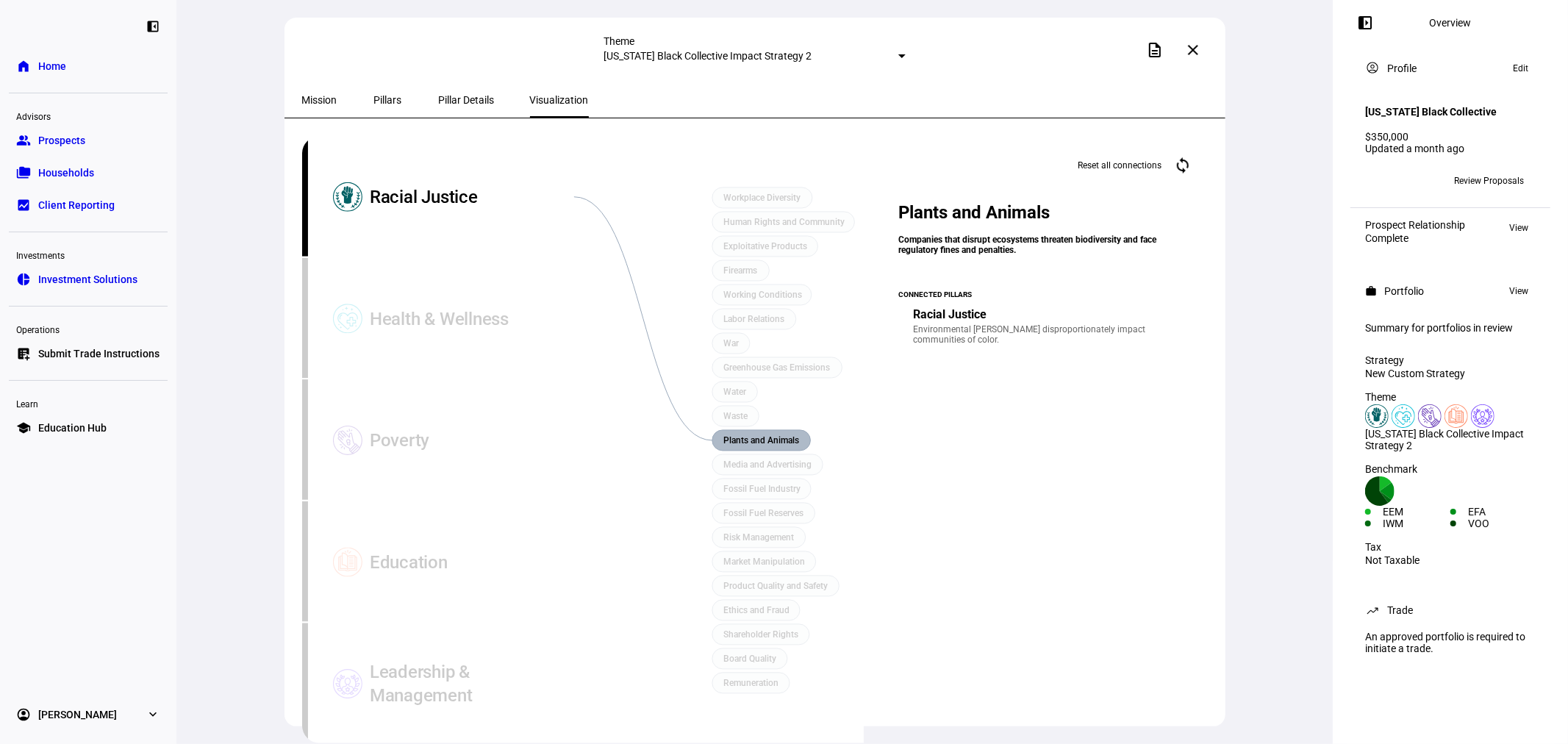
click at [973, 532] on div "Reset all connections cached Plants and Animals Companies that disrupt ecosyste…" at bounding box center [1038, 428] width 349 height 584
click at [1246, 407] on div "Theme [US_STATE] Black Collective Impact Strategy 2 description close Mission P…" at bounding box center [754, 372] width 1156 height 744
click at [1174, 168] on mat-icon "cached" at bounding box center [1183, 165] width 18 height 18
